Goal: Task Accomplishment & Management: Manage account settings

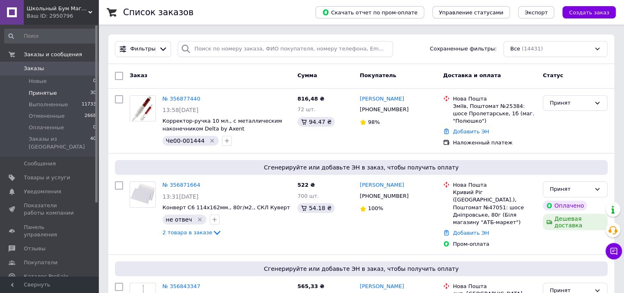
click at [44, 93] on span "Принятые" at bounding box center [43, 92] width 28 height 7
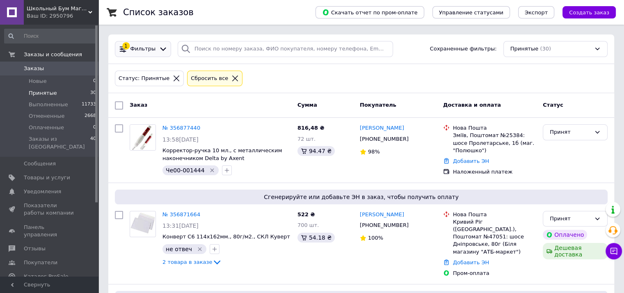
click at [141, 50] on span "Фильтры" at bounding box center [143, 49] width 25 height 8
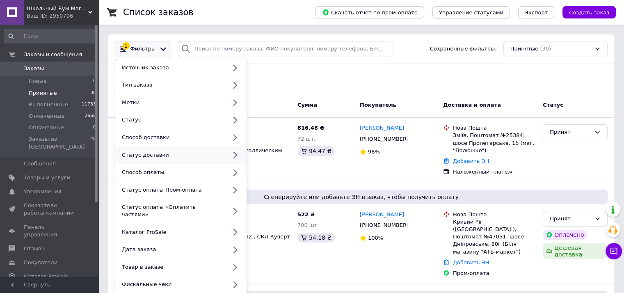
click at [147, 156] on div "Статус доставки" at bounding box center [173, 154] width 108 height 7
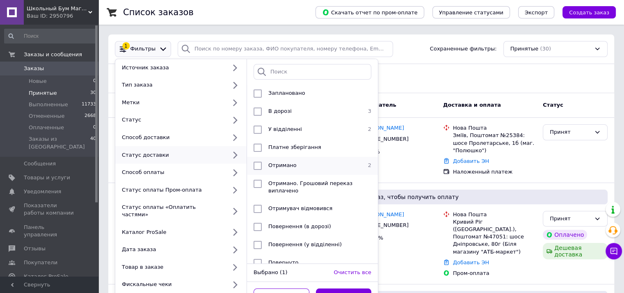
click at [260, 165] on input "checkbox" at bounding box center [258, 166] width 8 height 8
checkbox input "true"
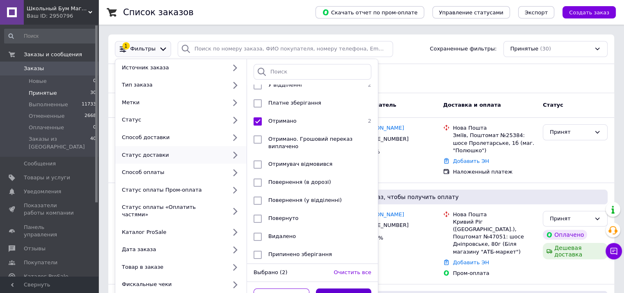
click at [343, 289] on button "Применить" at bounding box center [344, 297] width 56 height 16
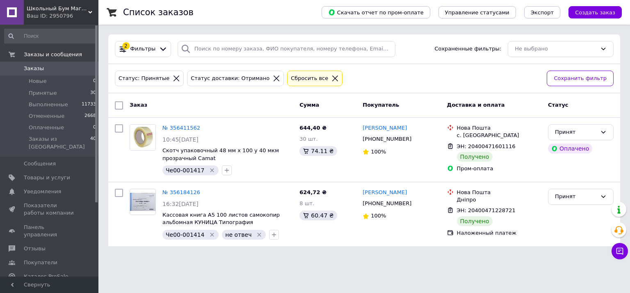
click at [118, 107] on input "checkbox" at bounding box center [119, 105] width 8 height 8
checkbox input "true"
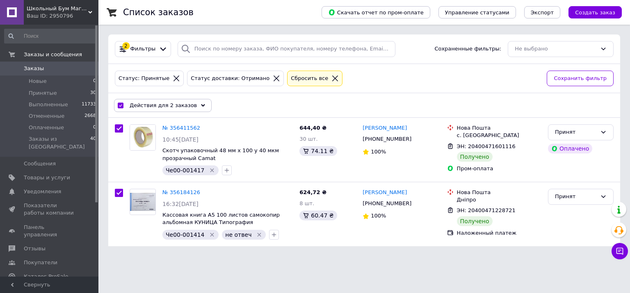
click at [151, 103] on span "Действия для 2 заказов" at bounding box center [163, 105] width 67 height 7
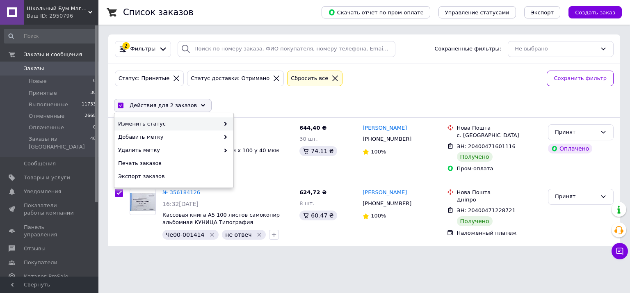
drag, startPoint x: 166, startPoint y: 122, endPoint x: 171, endPoint y: 124, distance: 5.3
click at [167, 123] on span "Изменить статус" at bounding box center [168, 123] width 101 height 7
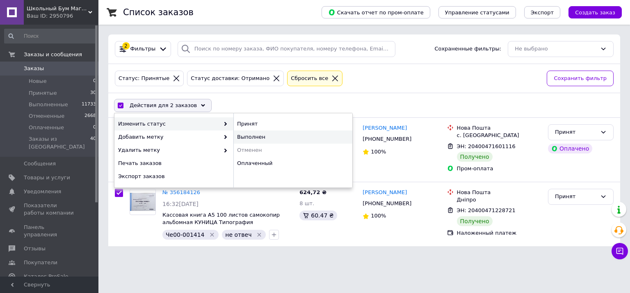
click at [248, 134] on div "Выполнен" at bounding box center [293, 137] width 119 height 13
checkbox input "false"
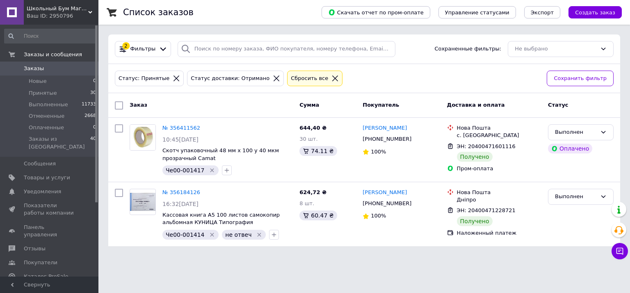
click at [273, 75] on icon at bounding box center [276, 78] width 7 height 7
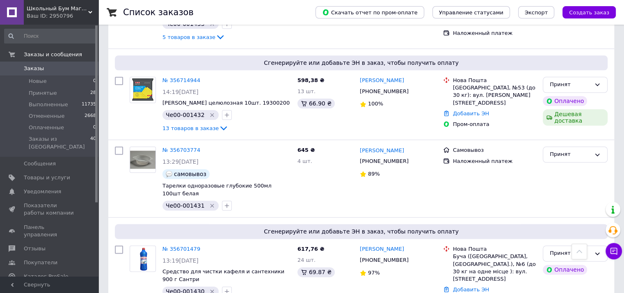
scroll to position [815, 0]
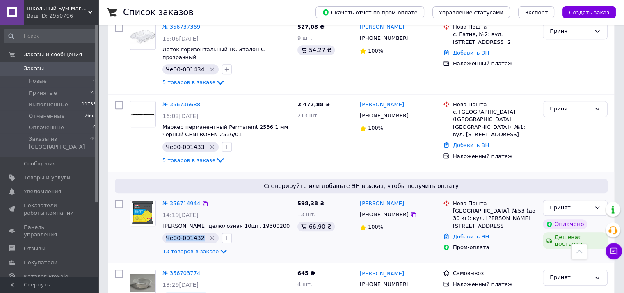
drag, startPoint x: 172, startPoint y: 195, endPoint x: 199, endPoint y: 195, distance: 26.7
click at [199, 233] on div "Че00-001432" at bounding box center [191, 238] width 56 height 10
drag, startPoint x: 469, startPoint y: 187, endPoint x: 460, endPoint y: 191, distance: 9.9
click at [468, 234] on link "Добавить ЭН" at bounding box center [471, 237] width 36 height 6
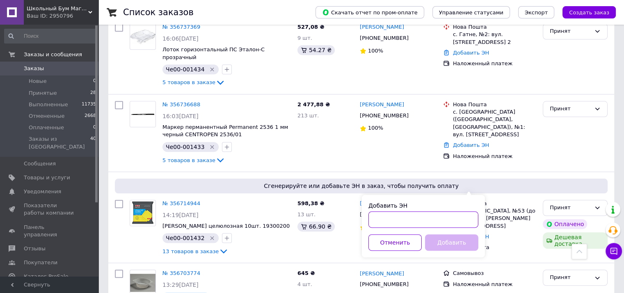
click at [394, 219] on input "Добавить ЭН" at bounding box center [424, 219] width 110 height 16
paste input "20400471792249"
type input "20400471792249"
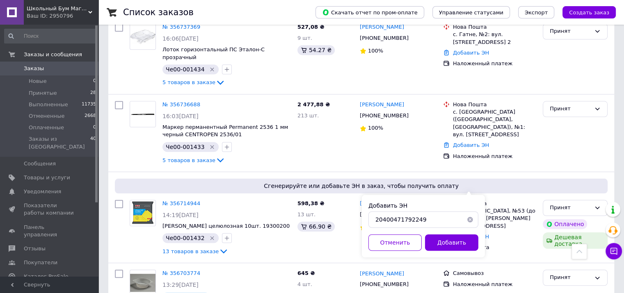
click at [460, 243] on button "Добавить" at bounding box center [451, 242] width 53 height 16
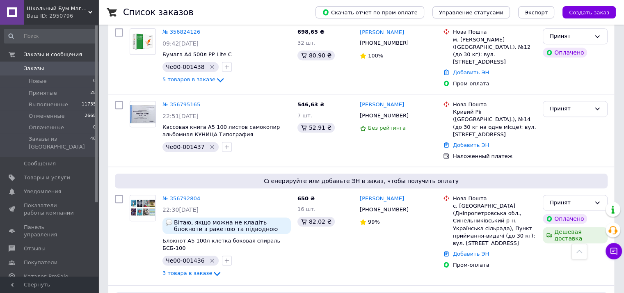
scroll to position [446, 0]
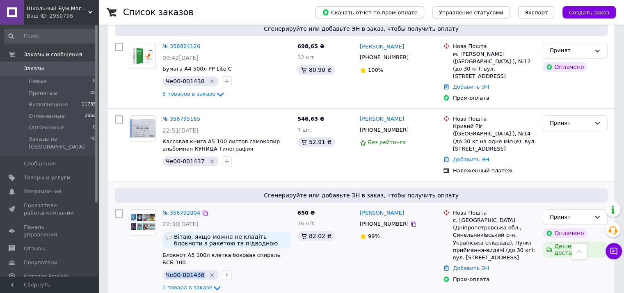
drag, startPoint x: 167, startPoint y: 239, endPoint x: 193, endPoint y: 243, distance: 26.1
click at [196, 270] on div "Че00-001436" at bounding box center [191, 275] width 56 height 10
copy span "Че00-00143"
drag, startPoint x: 472, startPoint y: 238, endPoint x: 468, endPoint y: 241, distance: 5.4
click at [471, 265] on link "Добавить ЭН" at bounding box center [471, 268] width 36 height 6
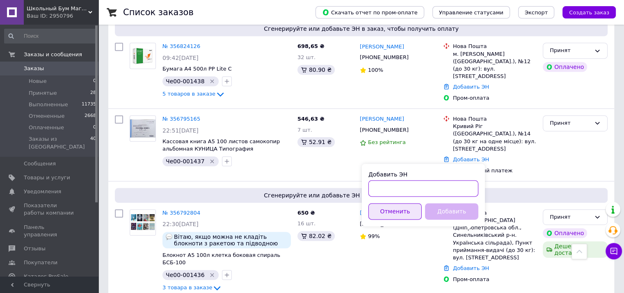
drag, startPoint x: 376, startPoint y: 187, endPoint x: 413, endPoint y: 205, distance: 41.3
click at [376, 187] on input "Добавить ЭН" at bounding box center [424, 188] width 110 height 16
paste input "20400471850692"
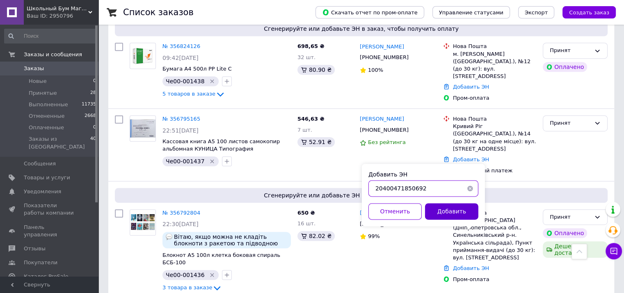
type input "20400471850692"
click at [444, 208] on button "Добавить" at bounding box center [451, 211] width 53 height 16
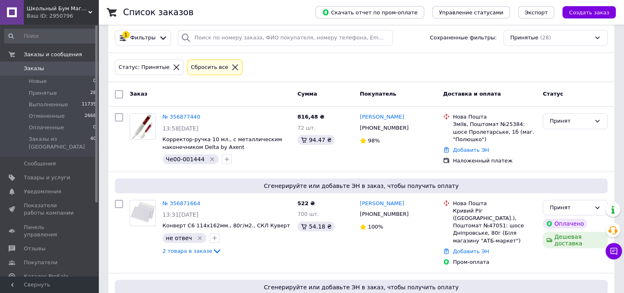
scroll to position [0, 0]
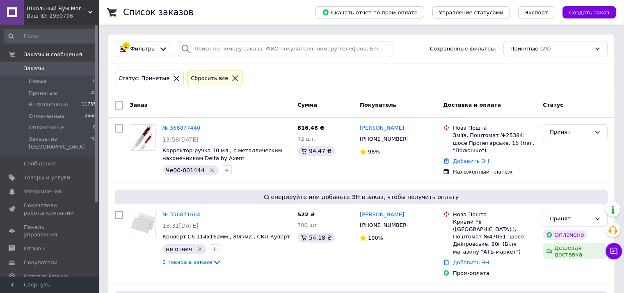
click at [29, 69] on span "Заказы" at bounding box center [34, 68] width 20 height 7
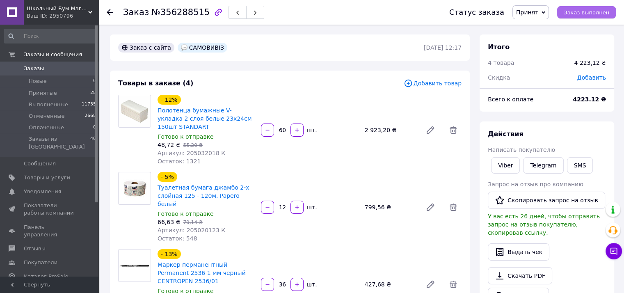
click at [585, 10] on span "Заказ выполнен" at bounding box center [587, 12] width 46 height 6
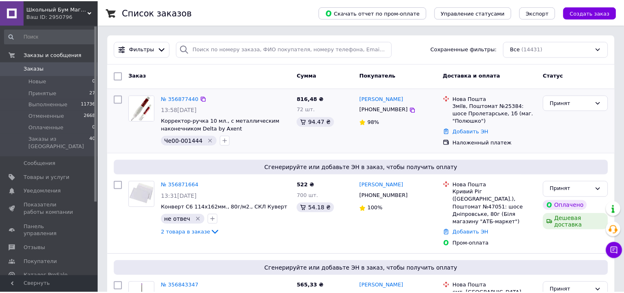
scroll to position [82, 0]
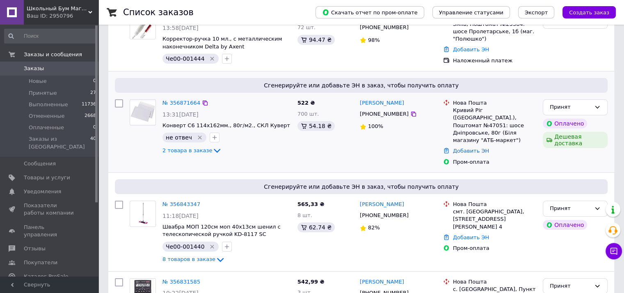
drag, startPoint x: 185, startPoint y: 103, endPoint x: 170, endPoint y: 108, distance: 16.0
drag, startPoint x: 170, startPoint y: 108, endPoint x: 165, endPoint y: 105, distance: 5.9
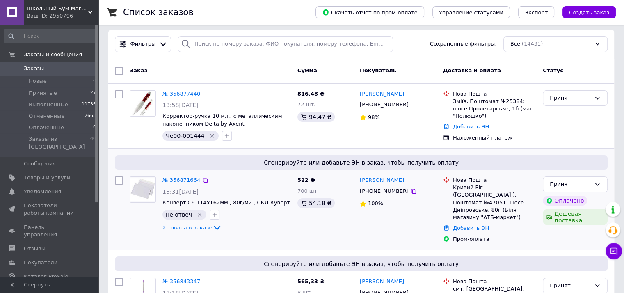
scroll to position [0, 0]
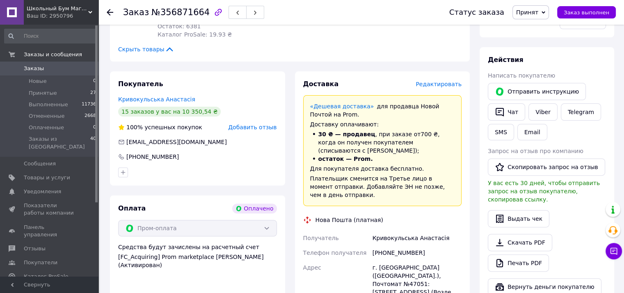
scroll to position [41, 0]
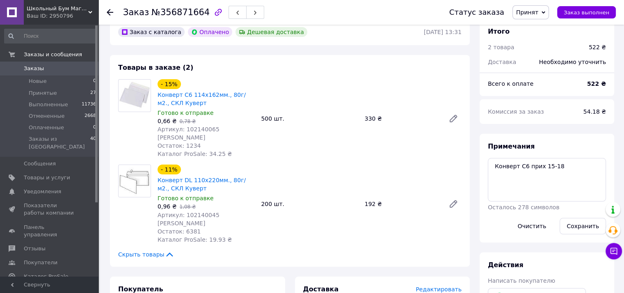
click at [192, 212] on span "Артикул: 102140045 [PERSON_NAME]" at bounding box center [189, 219] width 62 height 15
click at [192, 212] on span "Артикул: 102140045 К" at bounding box center [189, 219] width 62 height 15
copy span "102140045"
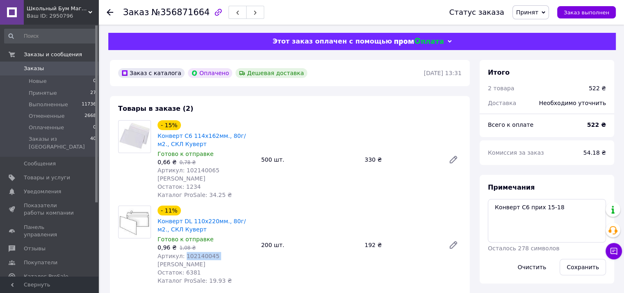
scroll to position [0, 0]
drag, startPoint x: 278, startPoint y: 110, endPoint x: 234, endPoint y: 152, distance: 61.6
click at [278, 110] on div "Товары в заказе (2) - 15% Конверт С6 114x162мм., 80г/м2., СКЛ Куверт Готово к о…" at bounding box center [290, 201] width 360 height 211
click at [188, 253] on span "Артикул: 102140045 К" at bounding box center [189, 260] width 62 height 15
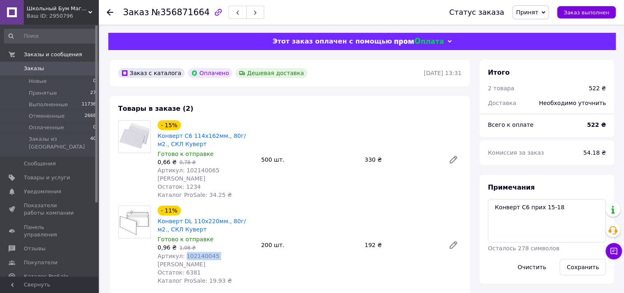
copy span "102140045"
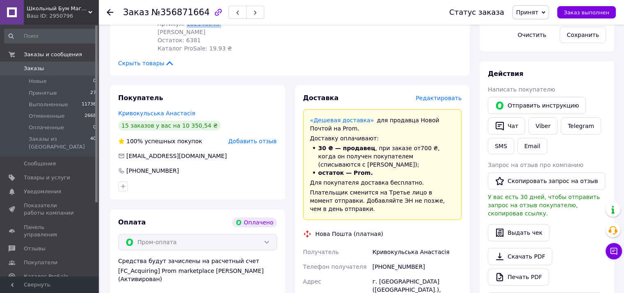
scroll to position [328, 0]
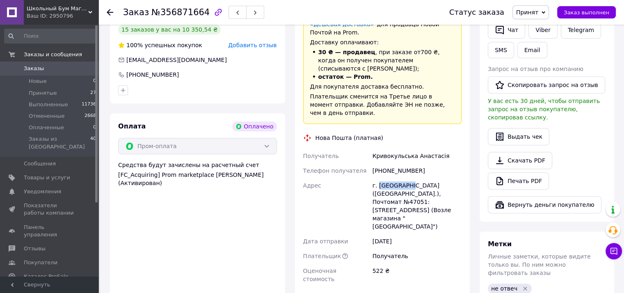
drag, startPoint x: 391, startPoint y: 164, endPoint x: 408, endPoint y: 163, distance: 17.3
click at [408, 178] on div "г. Кривой Рог (Днепропетровская обл.), Почтомат №47051: шоссе Днепровское, 80г …" at bounding box center [417, 206] width 92 height 56
copy div "Кривой Рог"
drag, startPoint x: 417, startPoint y: 170, endPoint x: 412, endPoint y: 175, distance: 6.7
click at [436, 178] on div "г. Кривой Рог (Днепропетровская обл.), Почтомат №47051: шоссе Днепровское, 80г …" at bounding box center [417, 206] width 92 height 56
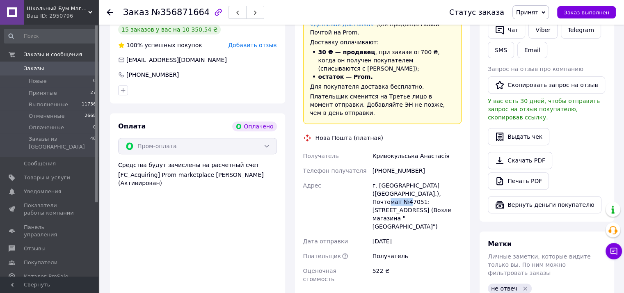
copy div "№47051"
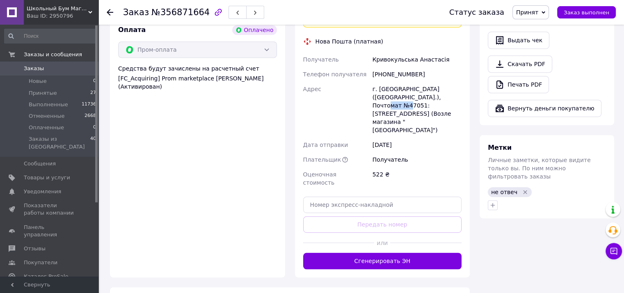
scroll to position [410, 0]
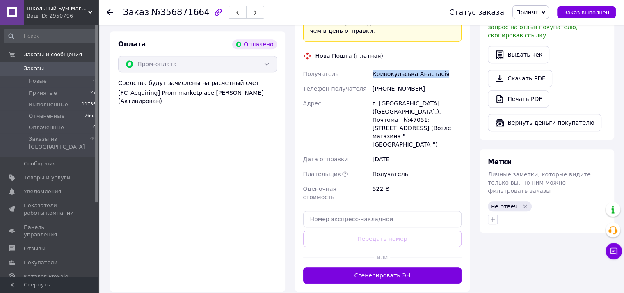
drag, startPoint x: 377, startPoint y: 49, endPoint x: 456, endPoint y: 54, distance: 79.0
click at [456, 66] on div "Кривокульська Анастасія" at bounding box center [417, 73] width 92 height 15
copy div "Кривокульська Анастасія"
drag, startPoint x: 382, startPoint y: 65, endPoint x: 410, endPoint y: 69, distance: 28.6
click at [410, 81] on div "[PHONE_NUMBER]" at bounding box center [417, 88] width 92 height 15
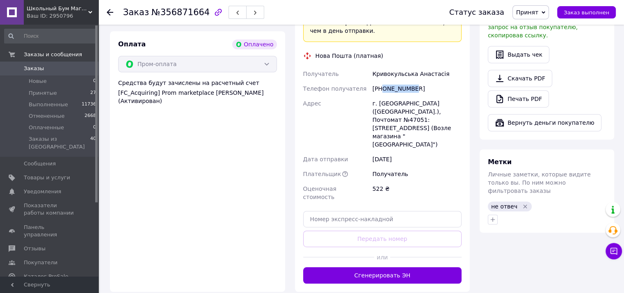
copy div "067144561"
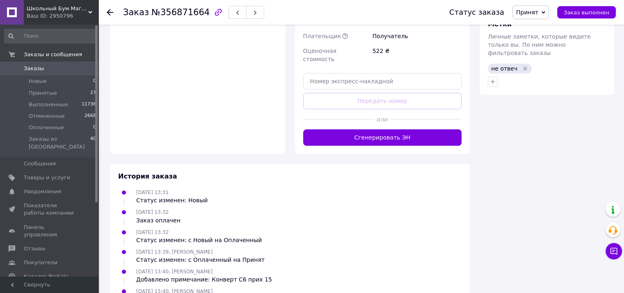
scroll to position [384, 0]
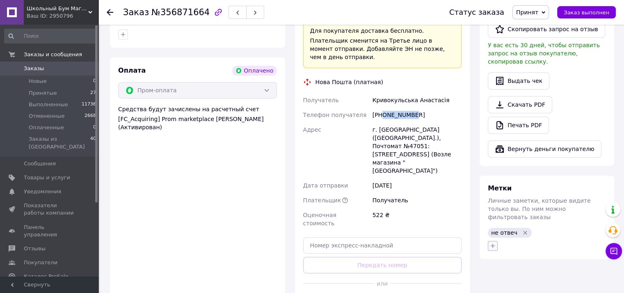
click at [494, 243] on icon "button" at bounding box center [493, 246] width 7 height 7
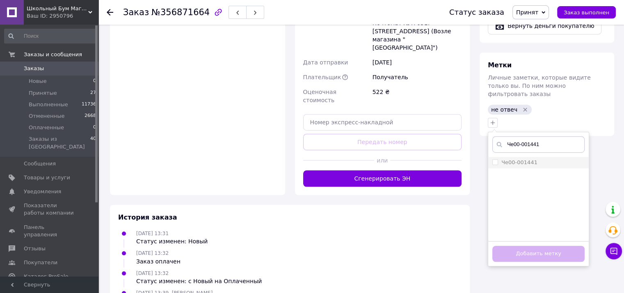
type input "Че00-001441"
drag, startPoint x: 494, startPoint y: 144, endPoint x: 502, endPoint y: 176, distance: 32.6
click at [494, 159] on input "Че00-001441" at bounding box center [495, 161] width 5 height 5
checkbox input "true"
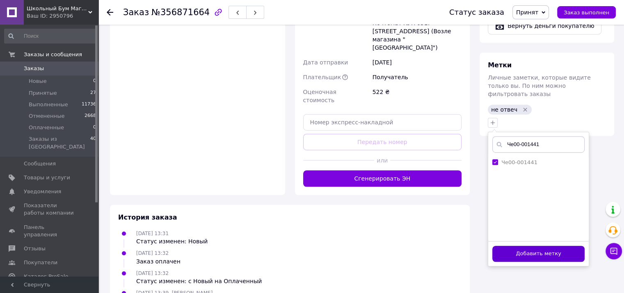
click at [530, 246] on button "Добавить метку" at bounding box center [539, 254] width 92 height 16
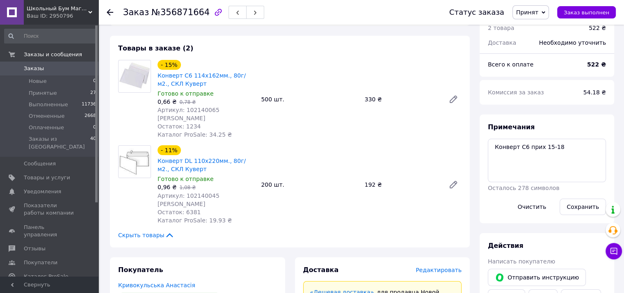
scroll to position [15, 0]
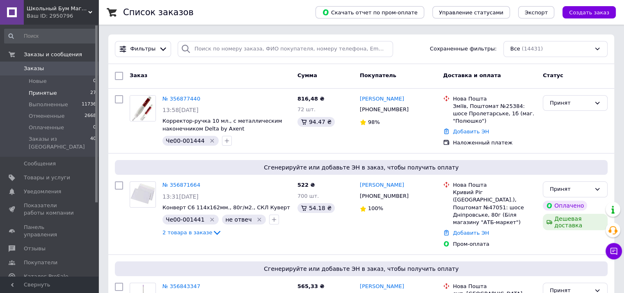
click at [40, 92] on span "Принятые" at bounding box center [43, 92] width 28 height 7
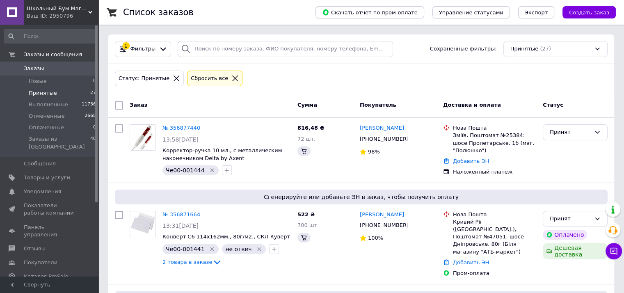
click at [33, 67] on span "Заказы" at bounding box center [34, 68] width 20 height 7
click at [32, 67] on span "Заказы" at bounding box center [34, 68] width 20 height 7
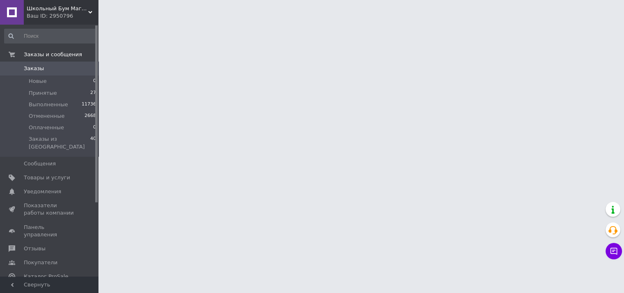
click at [32, 67] on span "Заказы" at bounding box center [34, 68] width 20 height 7
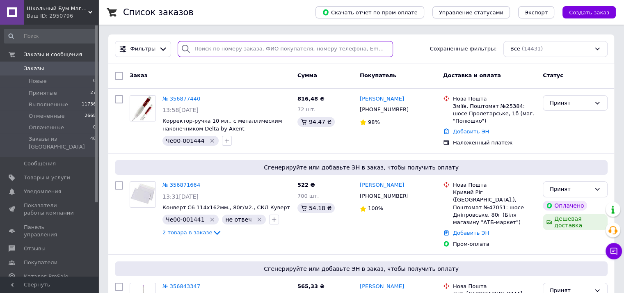
drag, startPoint x: 216, startPoint y: 54, endPoint x: 215, endPoint y: 48, distance: 6.0
click at [216, 54] on input "search" at bounding box center [285, 49] width 215 height 16
click at [214, 48] on input "search" at bounding box center [285, 49] width 215 height 16
paste input "380934778882"
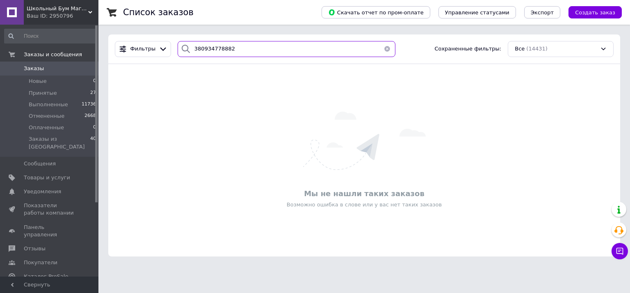
paste input "79650875"
drag, startPoint x: 228, startPoint y: 47, endPoint x: 225, endPoint y: 76, distance: 28.5
click at [86, 45] on div "Школьный Бум Магазин товаров для школы и офиса Ваш ID: 2950796 Сайт Школьный Бу…" at bounding box center [315, 133] width 630 height 266
paste input "503905252"
drag, startPoint x: 232, startPoint y: 46, endPoint x: 189, endPoint y: 66, distance: 47.2
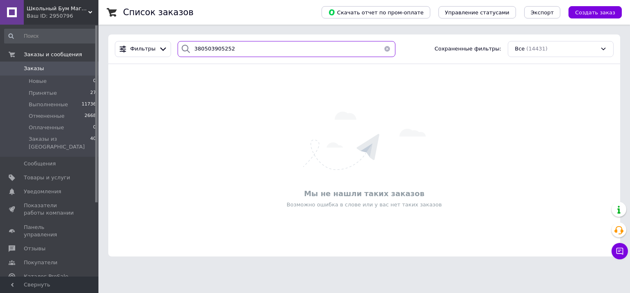
click at [153, 44] on div "Фильтры 380503905252 Сохраненные фильтры: Все (14431)" at bounding box center [365, 49] width 506 height 16
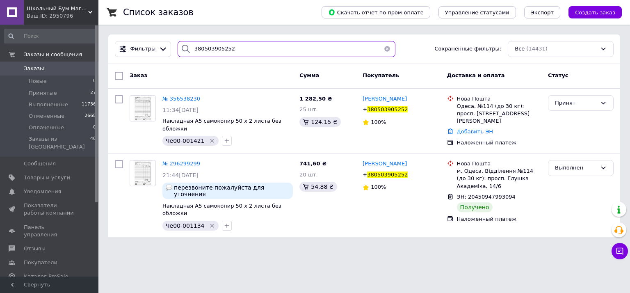
type input "380503905252"
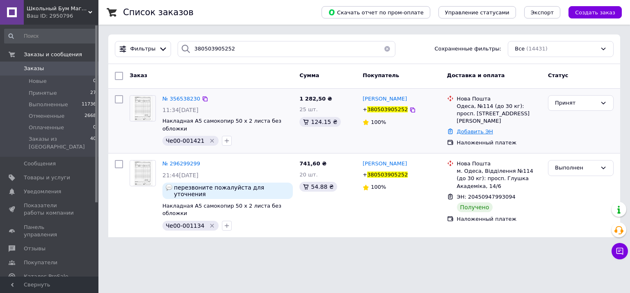
click at [477, 128] on link "Добавить ЭН" at bounding box center [475, 131] width 36 height 6
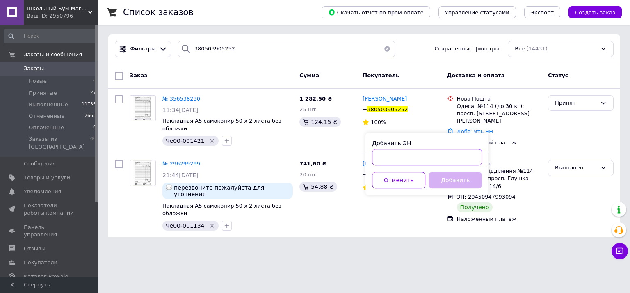
drag, startPoint x: 387, startPoint y: 164, endPoint x: 426, endPoint y: 174, distance: 40.3
click at [387, 164] on input "Добавить ЭН" at bounding box center [427, 157] width 110 height 16
paste input "20400471797430"
type input "20400471797430"
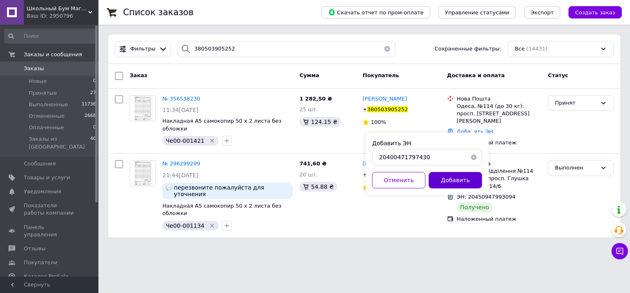
click at [463, 180] on button "Добавить" at bounding box center [455, 180] width 53 height 16
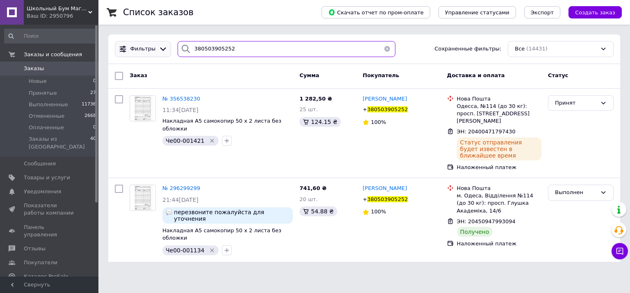
paste input "960623469"
drag, startPoint x: 156, startPoint y: 50, endPoint x: 207, endPoint y: 62, distance: 51.8
click at [159, 50] on div "Фильтры 380503905252 Сохраненные фильтры: Все (14431)" at bounding box center [365, 49] width 506 height 16
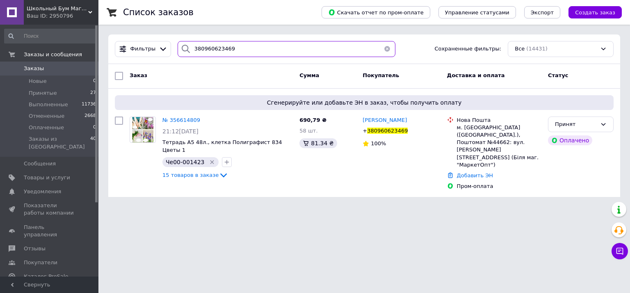
type input "380960623469"
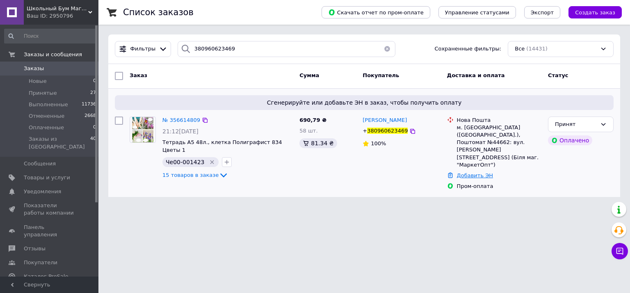
click at [468, 172] on link "Добавить ЭН" at bounding box center [475, 175] width 36 height 6
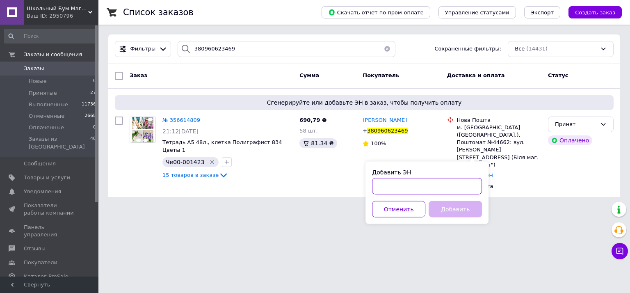
click at [383, 188] on input "Добавить ЭН" at bounding box center [427, 186] width 110 height 16
paste input "20400471791837"
type input "20400471791837"
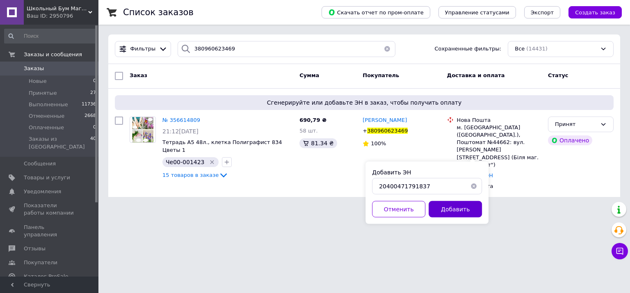
click at [457, 206] on button "Добавить" at bounding box center [455, 209] width 53 height 16
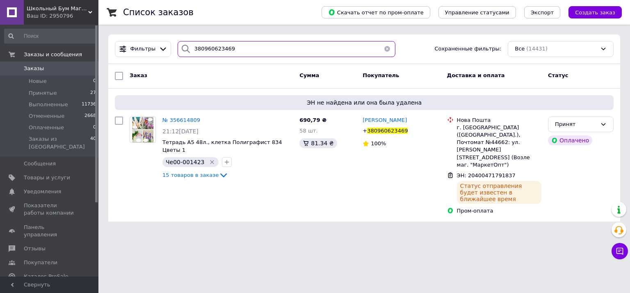
paste input "637645700"
drag, startPoint x: 250, startPoint y: 49, endPoint x: 218, endPoint y: 54, distance: 31.5
click at [144, 41] on div "Фильтры 380637645700 Сохраненные фильтры: Все (14431)" at bounding box center [365, 49] width 506 height 16
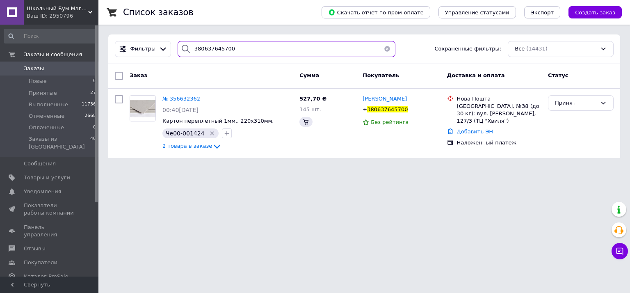
type input "380637645700"
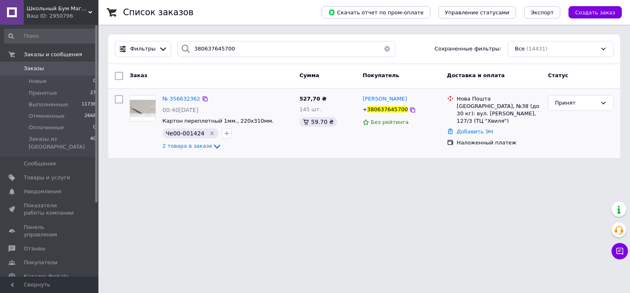
drag, startPoint x: 470, startPoint y: 123, endPoint x: 465, endPoint y: 129, distance: 7.6
click at [470, 128] on link "Добавить ЭН" at bounding box center [475, 131] width 36 height 6
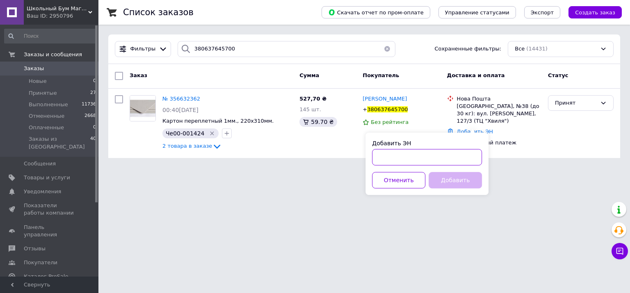
drag, startPoint x: 401, startPoint y: 160, endPoint x: 420, endPoint y: 173, distance: 23.0
click at [401, 160] on input "Добавить ЭН" at bounding box center [427, 157] width 110 height 16
paste input "20400471800671"
type input "20400471800671"
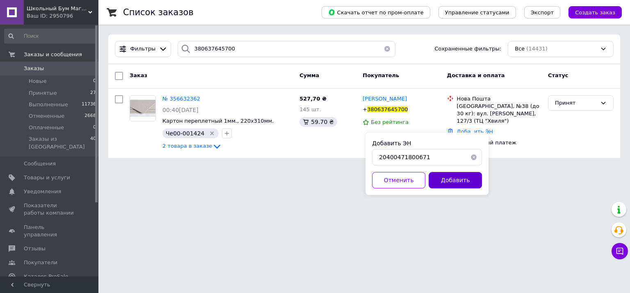
click at [460, 175] on button "Добавить" at bounding box center [455, 180] width 53 height 16
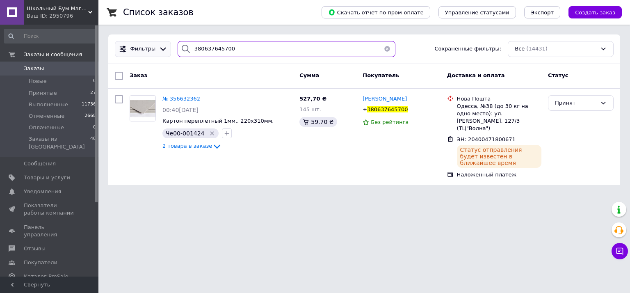
paste input "91202"
drag, startPoint x: 244, startPoint y: 53, endPoint x: 135, endPoint y: 47, distance: 109.4
click at [135, 47] on div "Фильтры 380637645700 Сохраненные фильтры: Все (14431)" at bounding box center [365, 49] width 506 height 16
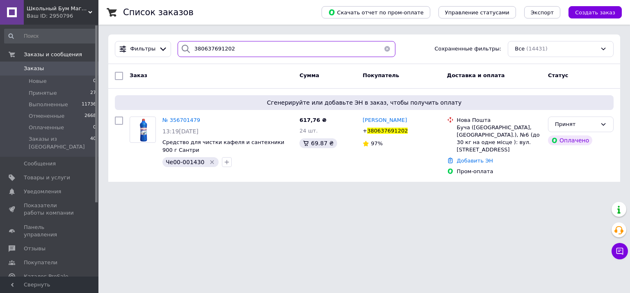
type input "380637691202"
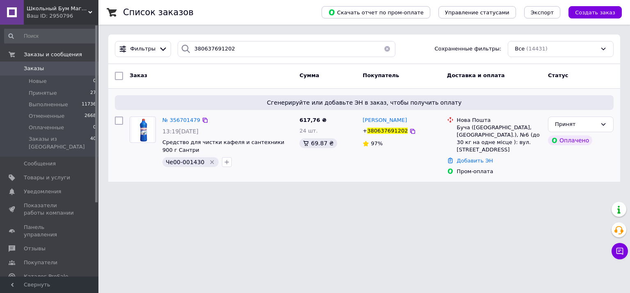
drag, startPoint x: 474, startPoint y: 156, endPoint x: 472, endPoint y: 160, distance: 4.8
click at [474, 158] on link "Добавить ЭН" at bounding box center [475, 161] width 36 height 6
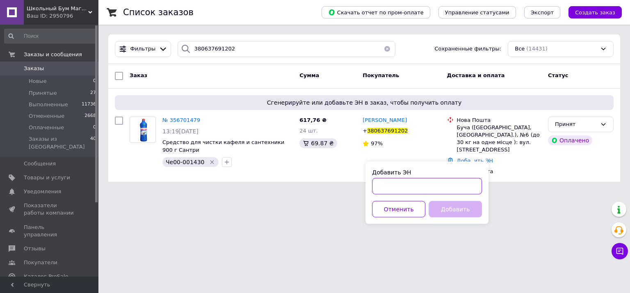
click at [408, 188] on input "Добавить ЭН" at bounding box center [427, 186] width 110 height 16
paste input "20400471714601"
type input "20400471714601"
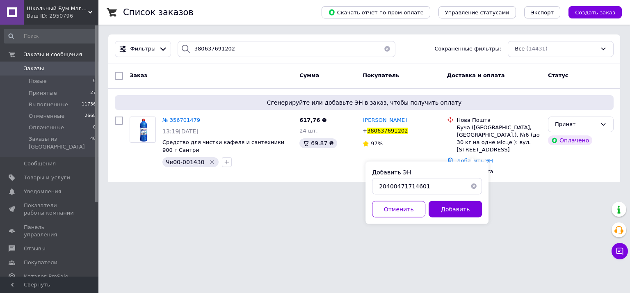
click at [466, 205] on button "Добавить" at bounding box center [455, 209] width 53 height 16
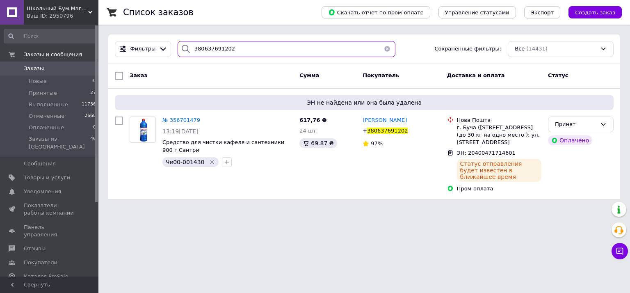
paste input "76763143"
click at [156, 39] on div "Фильтры 380676763143 Сохраненные фильтры: Все (14431)" at bounding box center [364, 49] width 512 height 30
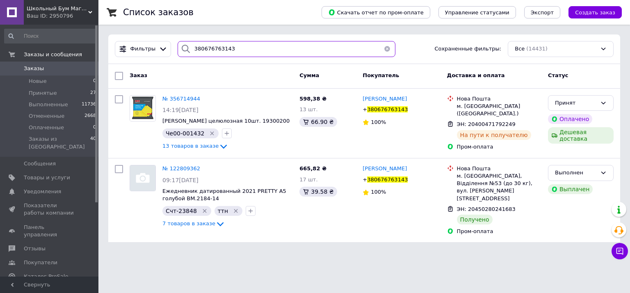
paste input "505279510"
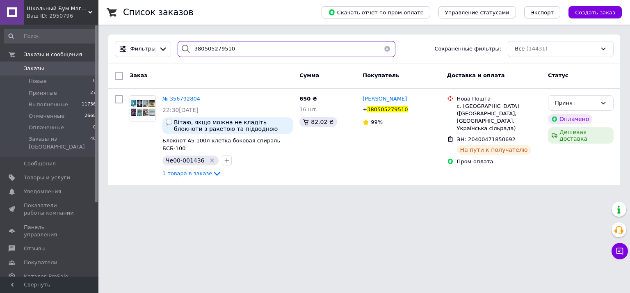
paste input "972670793"
drag, startPoint x: 186, startPoint y: 52, endPoint x: 213, endPoint y: 57, distance: 27.9
click at [184, 52] on div "380505279510" at bounding box center [287, 49] width 218 height 16
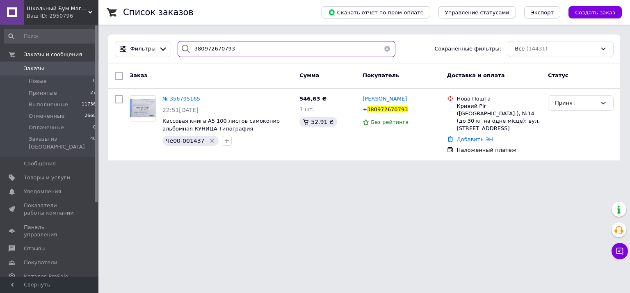
type input "380972670793"
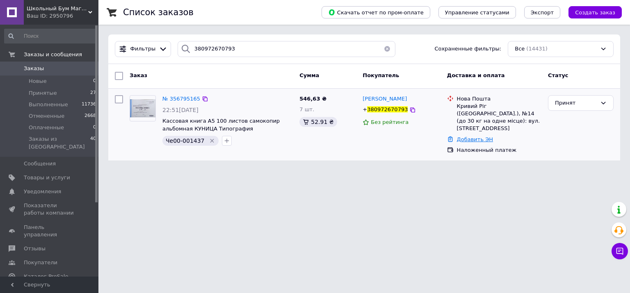
click at [480, 136] on link "Добавить ЭН" at bounding box center [475, 139] width 36 height 6
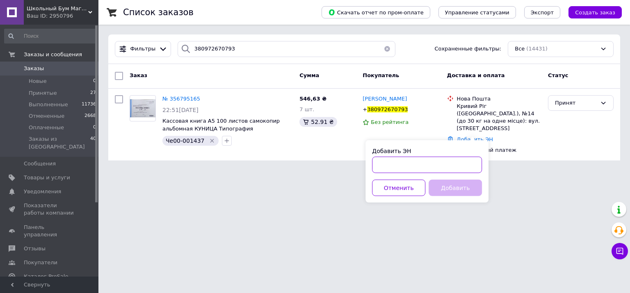
click at [383, 172] on input "Добавить ЭН" at bounding box center [427, 165] width 110 height 16
paste input "20400471827031"
type input "20400471827031"
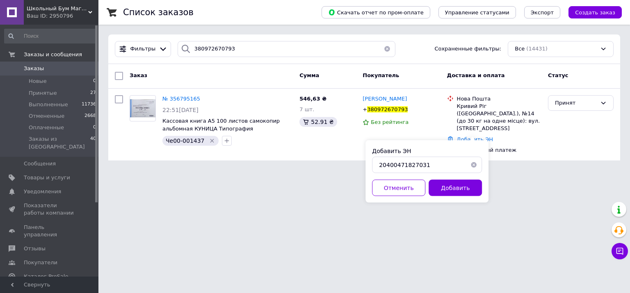
click at [468, 194] on button "Добавить" at bounding box center [455, 188] width 53 height 16
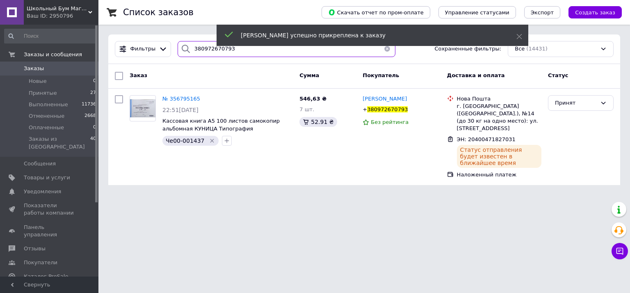
click at [220, 55] on input "380972670793" at bounding box center [287, 49] width 218 height 16
drag, startPoint x: 232, startPoint y: 49, endPoint x: 142, endPoint y: 49, distance: 90.3
click at [142, 49] on div "Фильтры 380972670793 Сохраненные фильтры: Все (14431)" at bounding box center [365, 49] width 506 height 16
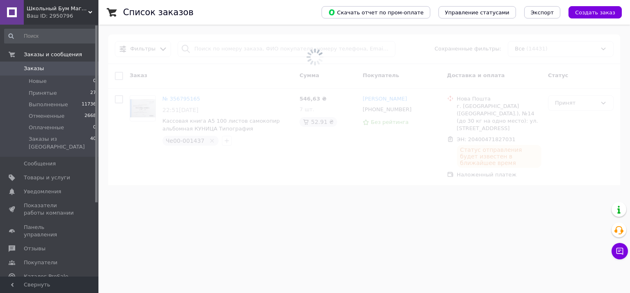
click at [28, 69] on span "Заказы" at bounding box center [34, 68] width 20 height 7
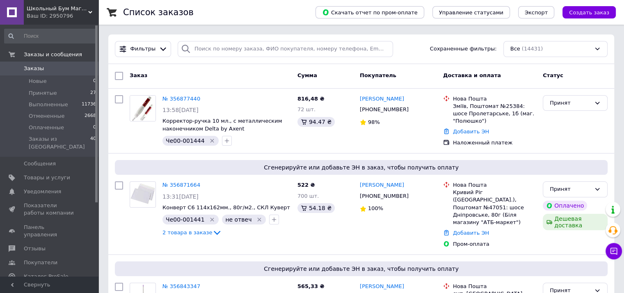
click at [34, 68] on span "Заказы" at bounding box center [34, 68] width 20 height 7
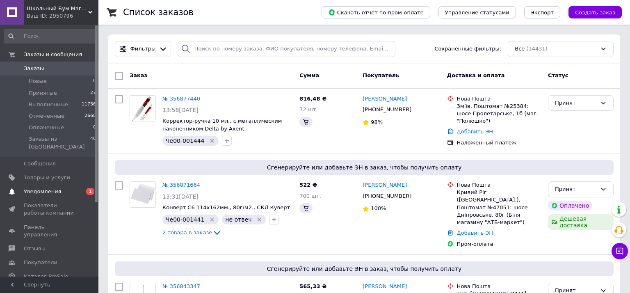
click at [54, 188] on span "Уведомления" at bounding box center [42, 191] width 37 height 7
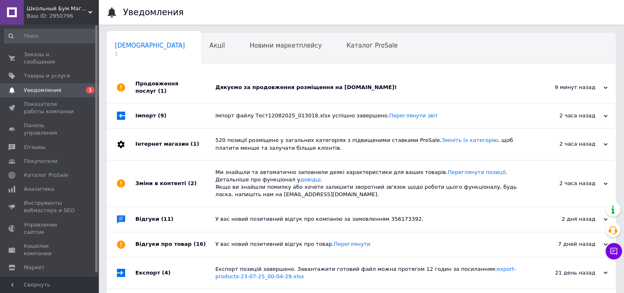
click at [383, 84] on div "Дякуємо за продовження розміщення на Prom.ua!" at bounding box center [370, 87] width 310 height 7
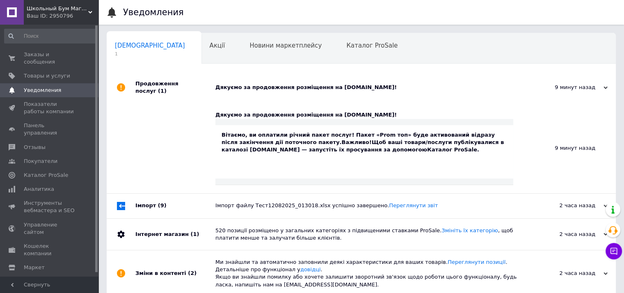
click at [465, 202] on div "Імпорт файлу Тест12082025_013018.xlsx успішно завершено. Переглянути звіт" at bounding box center [370, 205] width 310 height 7
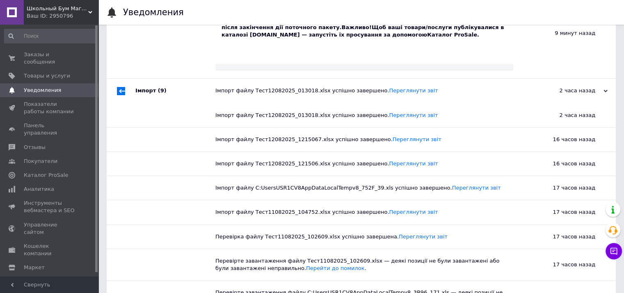
scroll to position [123, 0]
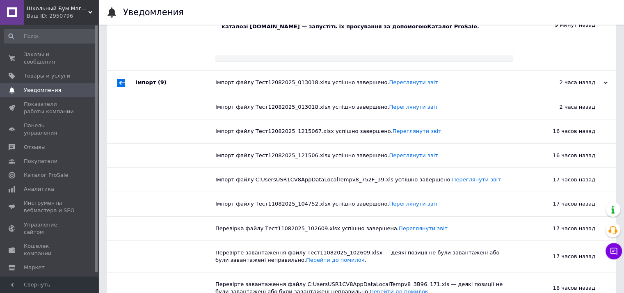
click at [387, 80] on div "Імпорт файлу Тест12082025_013018.xlsx успішно завершено. Переглянути звіт" at bounding box center [370, 82] width 310 height 7
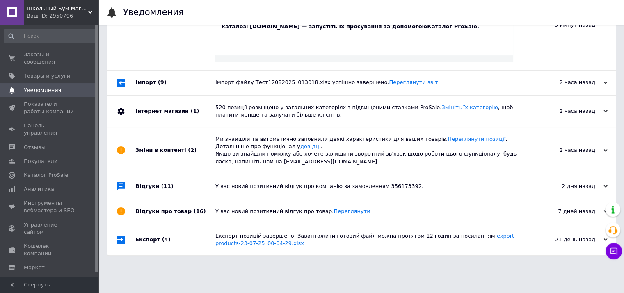
click at [323, 114] on div "520 позиції розміщено у загальних категоріях з підвищеними ставками ProSale. Зм…" at bounding box center [370, 111] width 310 height 31
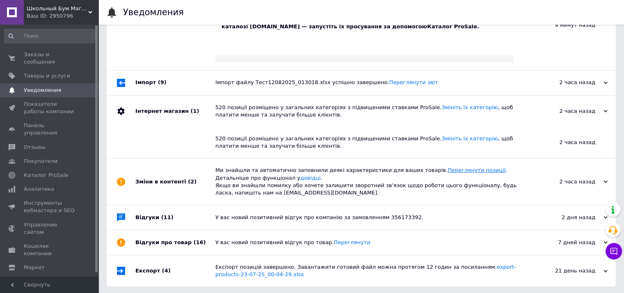
click at [448, 167] on link "Переглянути позиції" at bounding box center [477, 170] width 58 height 6
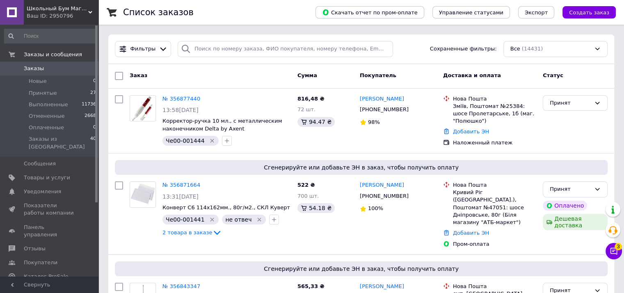
click at [620, 253] on button "Чат с покупателем 3" at bounding box center [614, 251] width 16 height 16
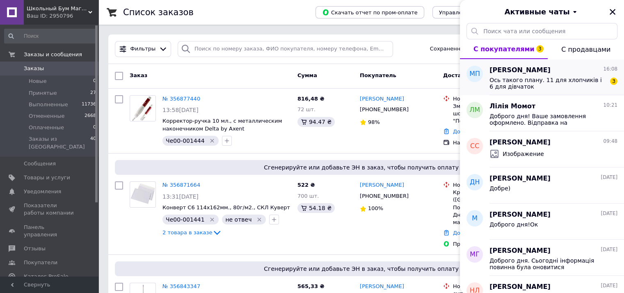
click at [521, 89] on span "Ось такого плану. 11 для хлопчиків і 6 для дівчаток" at bounding box center [548, 83] width 117 height 13
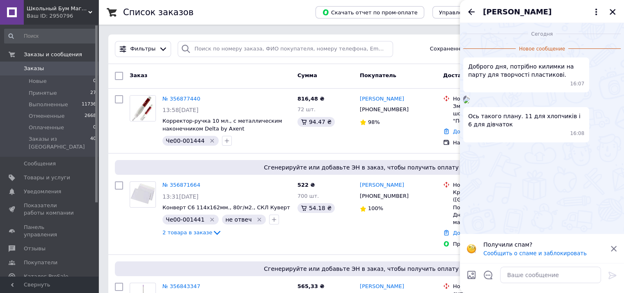
click at [470, 103] on img at bounding box center [466, 100] width 7 height 7
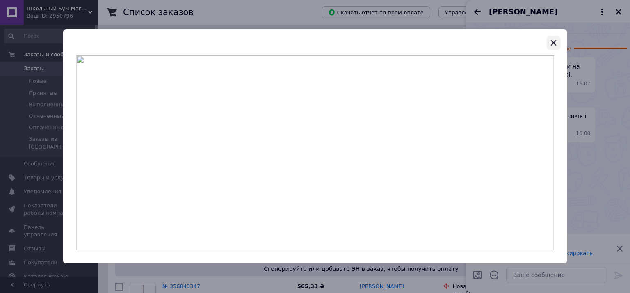
click at [557, 41] on icon "button" at bounding box center [554, 43] width 10 height 10
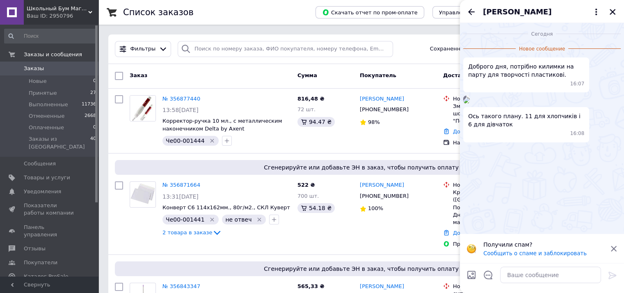
scroll to position [28, 0]
click at [617, 249] on icon at bounding box center [613, 248] width 7 height 7
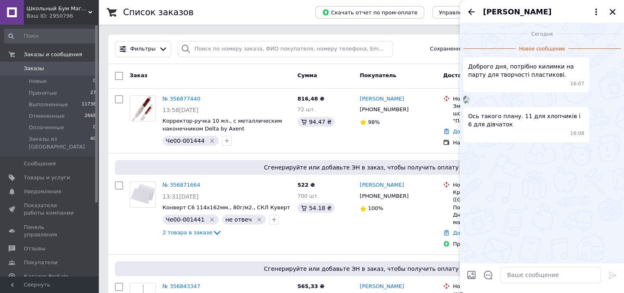
click at [470, 103] on img at bounding box center [466, 100] width 7 height 7
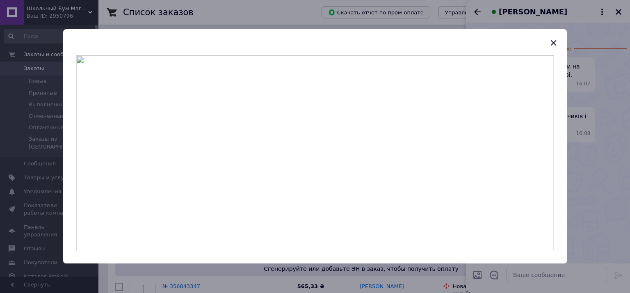
drag, startPoint x: 554, startPoint y: 42, endPoint x: 555, endPoint y: 50, distance: 8.7
click at [553, 44] on icon "button" at bounding box center [553, 42] width 5 height 5
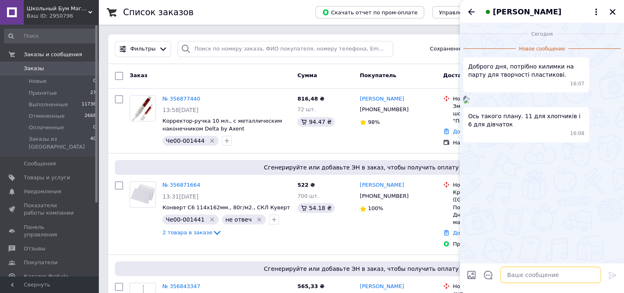
click at [540, 274] on textarea at bounding box center [550, 275] width 101 height 16
paste textarea "Доброго дня. 6 шт. для дівчаток є такі у наявності."
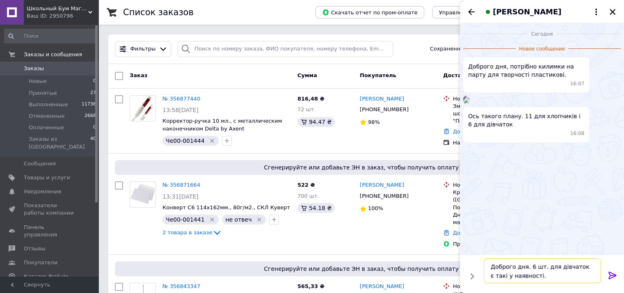
type textarea "Доброго дня. 6 шт. для дівчаток є такі у наявності."
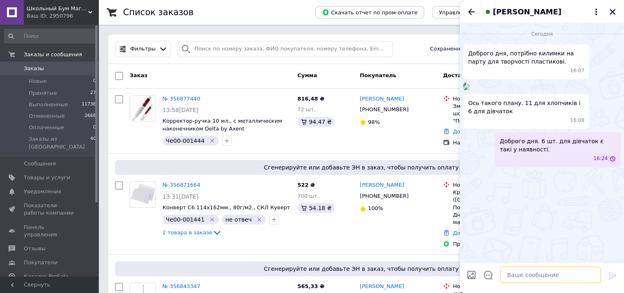
scroll to position [23, 0]
paste textarea "[URL][DOMAIN_NAME]"
type textarea "[URL][DOMAIN_NAME]"
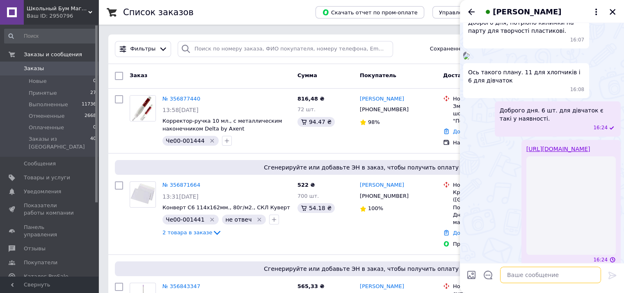
scroll to position [163, 0]
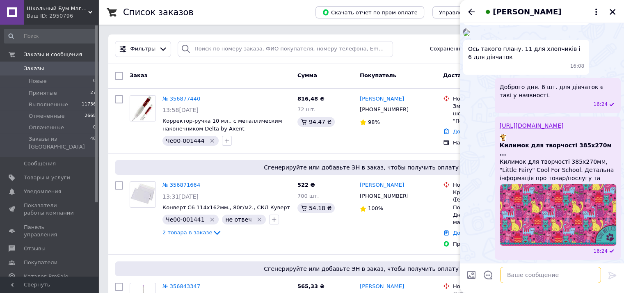
click at [550, 272] on textarea at bounding box center [550, 275] width 101 height 16
paste textarea "Такі на сьогодні є лише 1 шт. Можемо уточнити у нашого постачальника. Якщо є в …"
type textarea "Такі на сьогодні є лише 1 шт. Можемо уточнити у нашого постачальника. Якщо є в …"
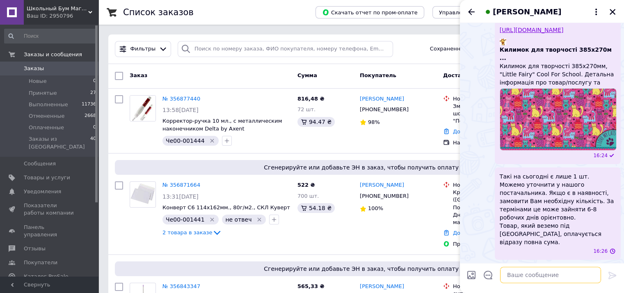
click at [526, 281] on textarea at bounding box center [550, 275] width 101 height 16
paste textarea "https://bumopt.com.ua/ua/p2317729098-kovrik-dlya-tvorchestva.html"
type textarea "https://bumopt.com.ua/ua/p2317729098-kovrik-dlya-tvorchestva.html"
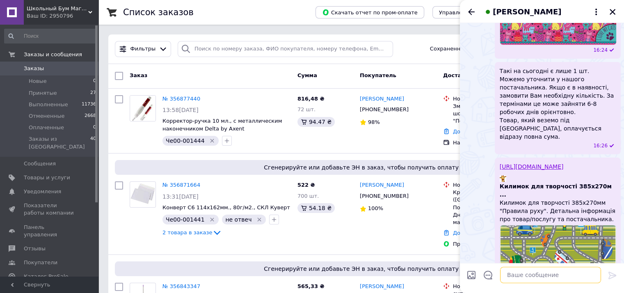
scroll to position [378, 0]
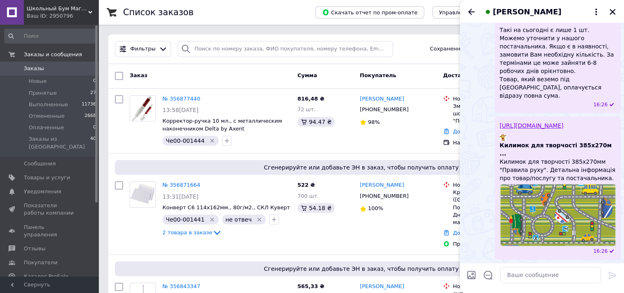
drag, startPoint x: 529, startPoint y: 68, endPoint x: 585, endPoint y: 91, distance: 59.8
click at [585, 91] on span "Такі на сьогодні є лише 1 шт. Можемо уточнити у нашого постачальника. Якщо є в …" at bounding box center [558, 63] width 116 height 74
click at [559, 128] on button "Редактировать" at bounding box center [572, 126] width 99 height 16
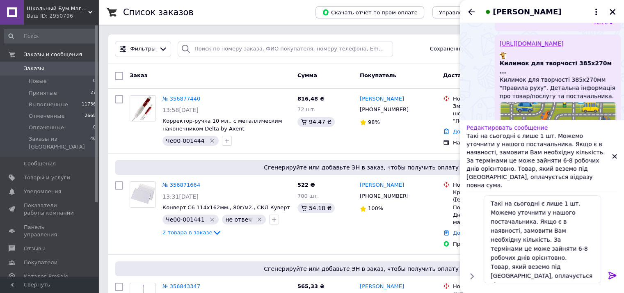
click at [477, 152] on p "Такі на сьогодні є лише 1 шт. Можемо уточнити у нашого постачальника. Якщо є в …" at bounding box center [539, 160] width 145 height 57
drag, startPoint x: 504, startPoint y: 202, endPoint x: 509, endPoint y: 207, distance: 6.7
click at [505, 203] on textarea "Такі на сьогодні є лише 1 шт. Можемо уточнити у нашого постачальника. Якщо є в …" at bounding box center [542, 239] width 117 height 88
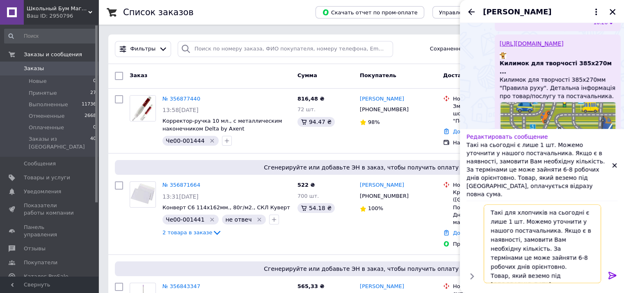
type textarea "Такі для хлопчиків на сьогодні є лише 1 шт. Можемо уточнити у нашого постачальн…"
click at [615, 273] on icon at bounding box center [613, 276] width 10 height 10
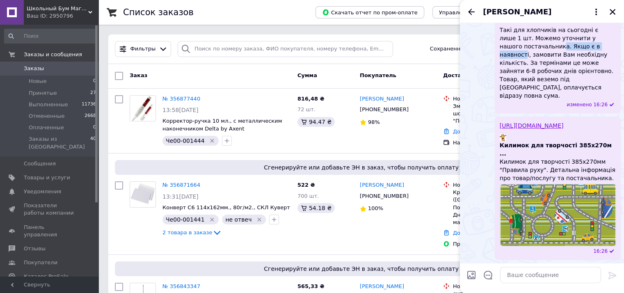
drag, startPoint x: 536, startPoint y: 71, endPoint x: 589, endPoint y: 71, distance: 53.4
click at [589, 71] on span "Такі для хлопчиків на сьогодні є лише 1 шт. Можемо уточнити у нашого постачальн…" at bounding box center [558, 63] width 116 height 74
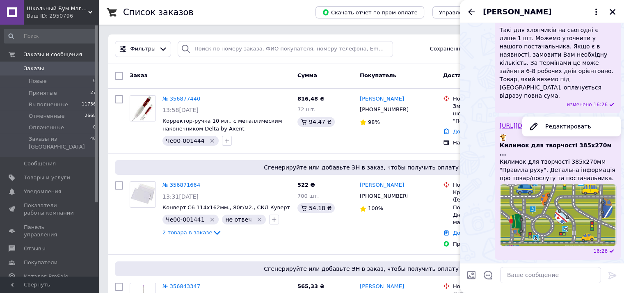
click at [518, 82] on span "Такі для хлопчиків на сьогодні є лише 1 шт. Можемо уточнити у нашого постачальн…" at bounding box center [558, 63] width 116 height 74
click at [475, 85] on div "Такі для хлопчиків на сьогодні є лише 1 шт. Можемо уточнити у нашого постачальн…" at bounding box center [542, 67] width 158 height 92
click at [472, 10] on icon "Назад" at bounding box center [472, 12] width 10 height 10
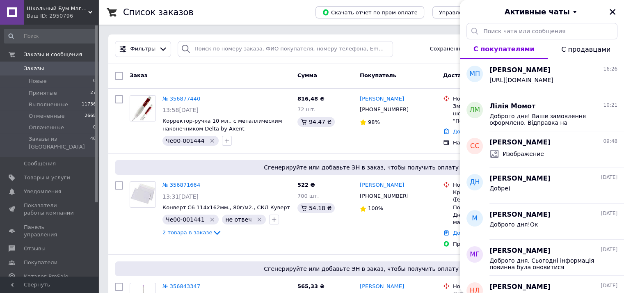
click at [613, 11] on icon "Закрыть" at bounding box center [613, 12] width 6 height 6
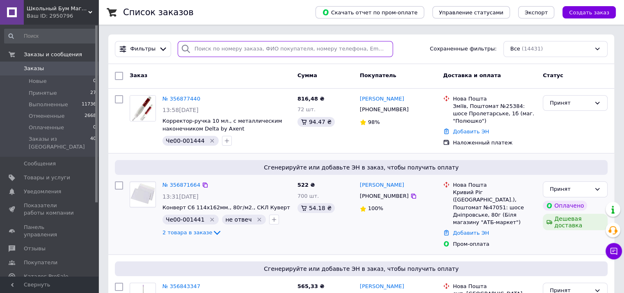
drag, startPoint x: 228, startPoint y: 50, endPoint x: 218, endPoint y: 192, distance: 142.4
click at [228, 50] on input "search" at bounding box center [285, 49] width 215 height 16
paste input "0953318346"
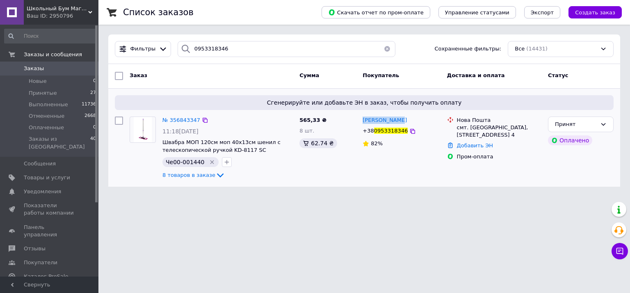
drag, startPoint x: 384, startPoint y: 119, endPoint x: 362, endPoint y: 120, distance: 22.2
click at [362, 120] on div "[PERSON_NAME]" at bounding box center [401, 120] width 79 height 9
copy span "[PERSON_NAME]"
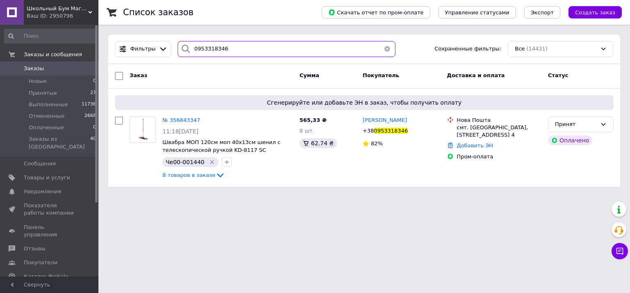
paste input "4634075"
drag, startPoint x: 245, startPoint y: 44, endPoint x: 221, endPoint y: 75, distance: 39.3
click at [162, 44] on div "Фильтры 0954634075 Сохраненные фильтры: Все (14431)" at bounding box center [365, 49] width 506 height 16
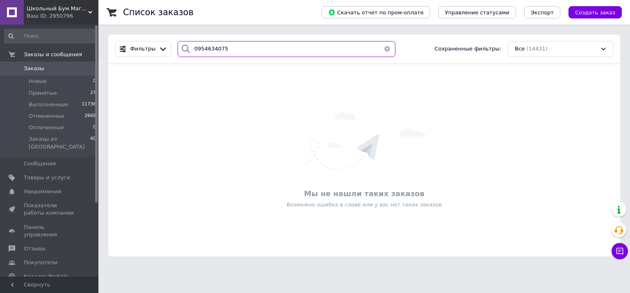
paste input "674266301"
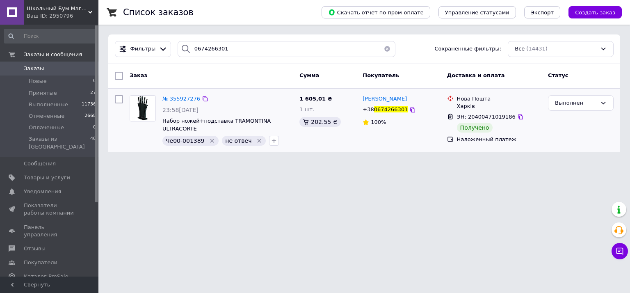
click at [362, 96] on div "[PERSON_NAME]" at bounding box center [401, 98] width 79 height 9
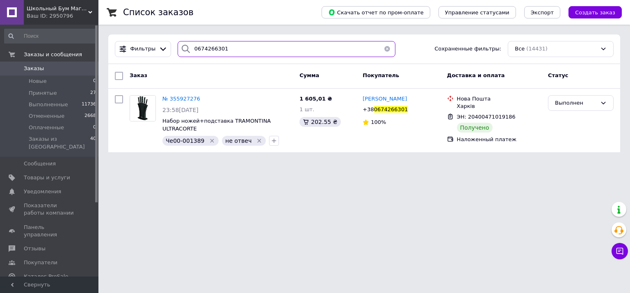
paste input "0994633696"
drag, startPoint x: 199, startPoint y: 46, endPoint x: 209, endPoint y: 66, distance: 22.0
click at [165, 47] on div "Фильтры 0994633696 Сохраненные фильтры: Все (14431)" at bounding box center [365, 49] width 506 height 16
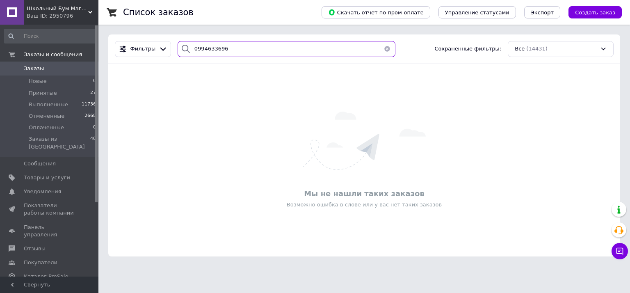
paste input "0992401095"
drag, startPoint x: 166, startPoint y: 44, endPoint x: 204, endPoint y: 55, distance: 39.8
click at [165, 44] on div "Фильтры 0992401095 Сохраненные фильтры: Все (14431)" at bounding box center [365, 49] width 506 height 16
paste input "662450958"
drag, startPoint x: 154, startPoint y: 48, endPoint x: 165, endPoint y: 52, distance: 11.1
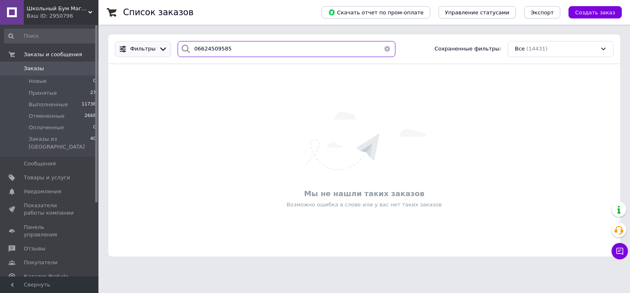
click at [154, 48] on div "Фильтры 06624509585 Сохраненные фильтры: Все (14431)" at bounding box center [365, 49] width 506 height 16
paste input "978430476"
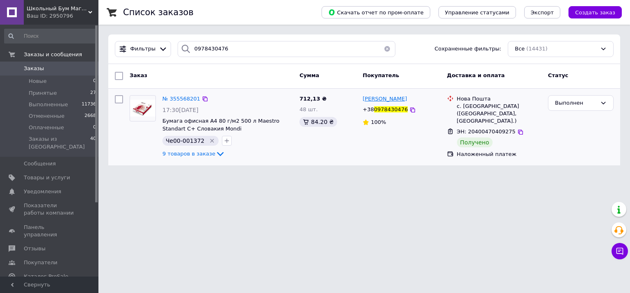
drag, startPoint x: 383, startPoint y: 97, endPoint x: 368, endPoint y: 101, distance: 16.0
click at [363, 95] on div "[PERSON_NAME]" at bounding box center [401, 98] width 79 height 9
copy span "[PERSON_NAME]"
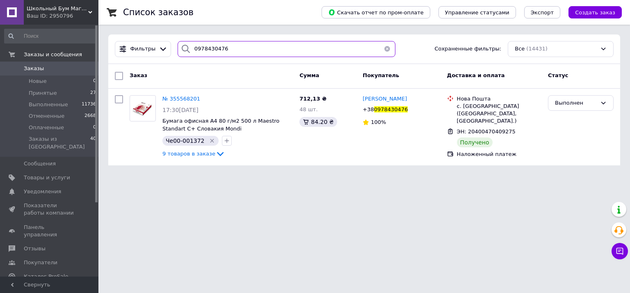
paste input "096237113"
drag, startPoint x: 243, startPoint y: 46, endPoint x: 213, endPoint y: 58, distance: 32.2
click at [159, 46] on div "Фильтры 0978430476 Сохраненные фильтры: Все (14431)" at bounding box center [365, 49] width 506 height 16
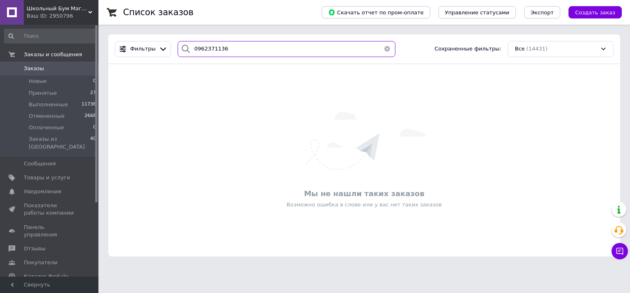
paste input "0978366462"
click at [165, 55] on div "Фильтры 0978366462 Сохраненные фильтры: Все (14431)" at bounding box center [365, 49] width 506 height 16
type input "2"
drag, startPoint x: 191, startPoint y: 51, endPoint x: 176, endPoint y: 51, distance: 15.6
click at [178, 51] on div "2" at bounding box center [287, 49] width 218 height 16
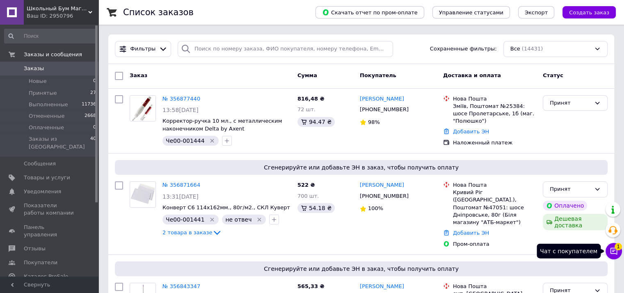
click at [617, 258] on button "Чат с покупателем 1" at bounding box center [614, 251] width 16 height 16
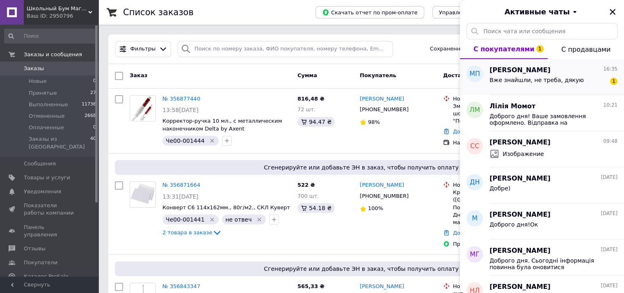
click at [529, 78] on span "Вже знайшли, не треба, дякую" at bounding box center [537, 80] width 94 height 7
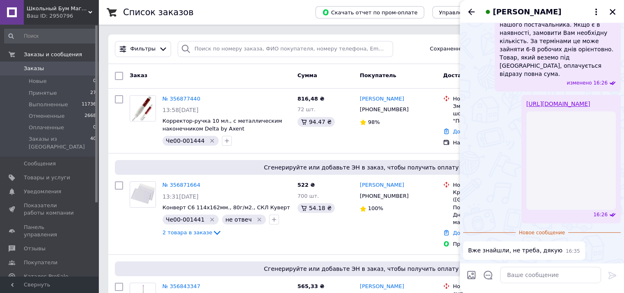
scroll to position [427, 0]
click at [472, 15] on icon "Назад" at bounding box center [472, 12] width 10 height 10
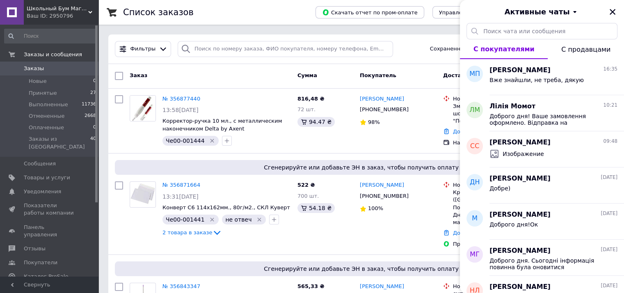
drag, startPoint x: 613, startPoint y: 11, endPoint x: 536, endPoint y: 37, distance: 81.1
click at [612, 14] on icon "Закрыть" at bounding box center [612, 11] width 7 height 7
